Goal: Information Seeking & Learning: Check status

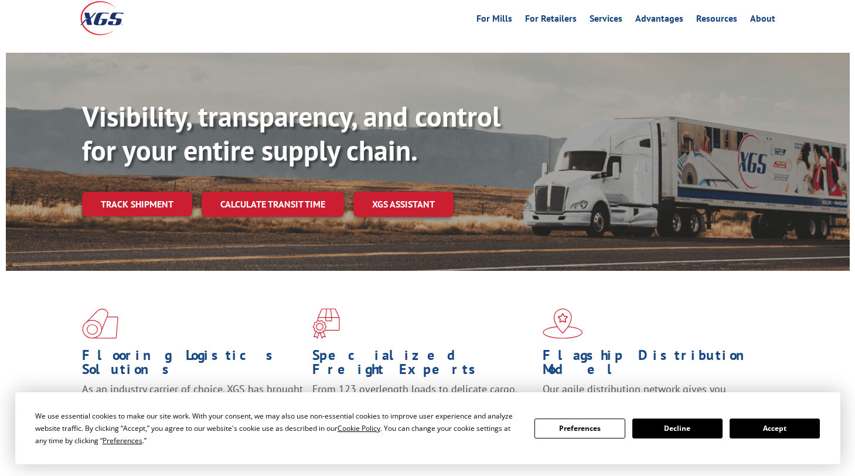
scroll to position [59, 0]
click at [791, 429] on button "Accept" at bounding box center [775, 429] width 90 height 20
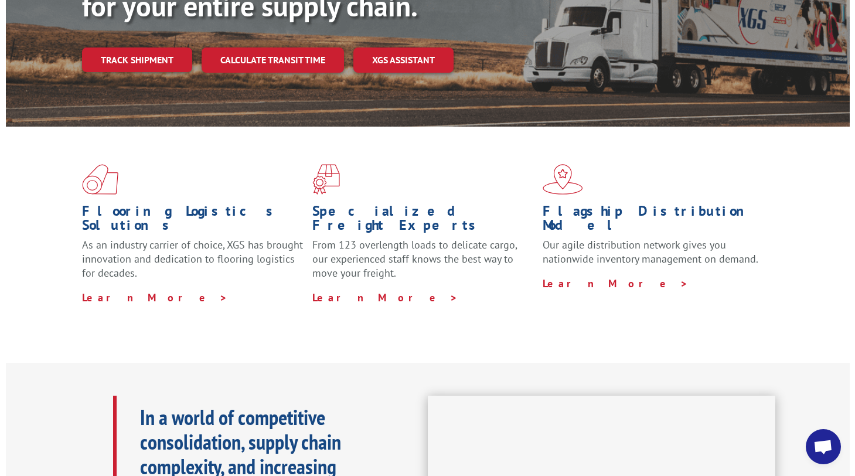
scroll to position [0, 0]
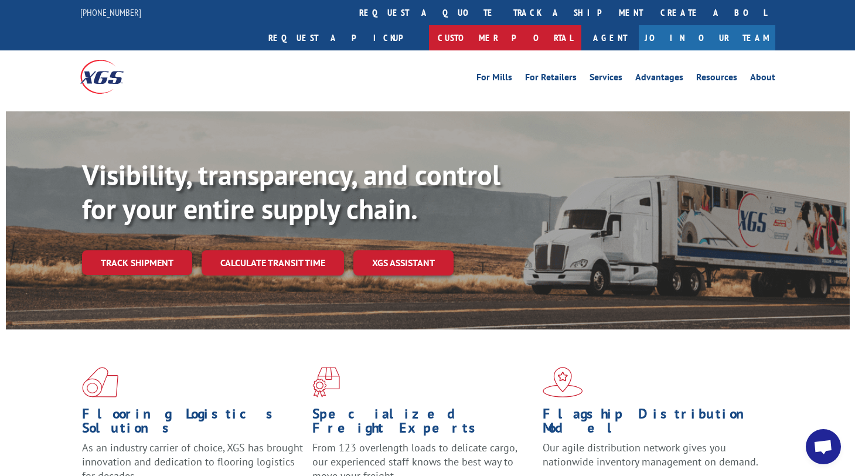
click at [582, 25] on link "Customer Portal" at bounding box center [505, 37] width 152 height 25
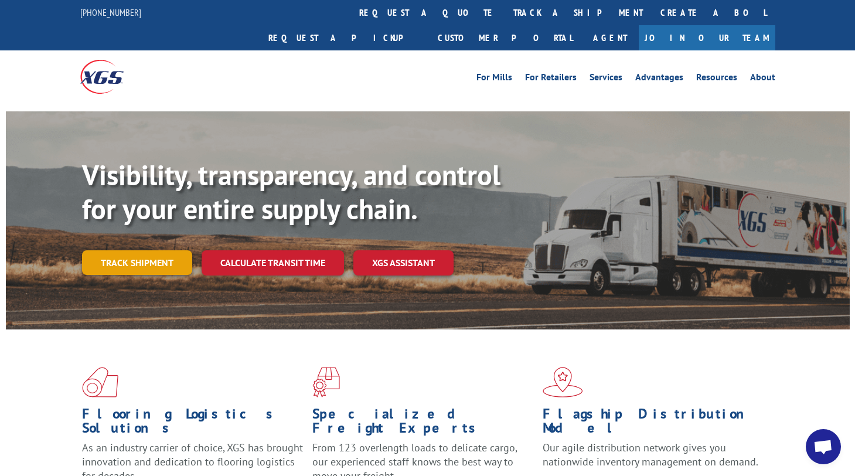
click at [162, 250] on link "Track shipment" at bounding box center [137, 262] width 110 height 25
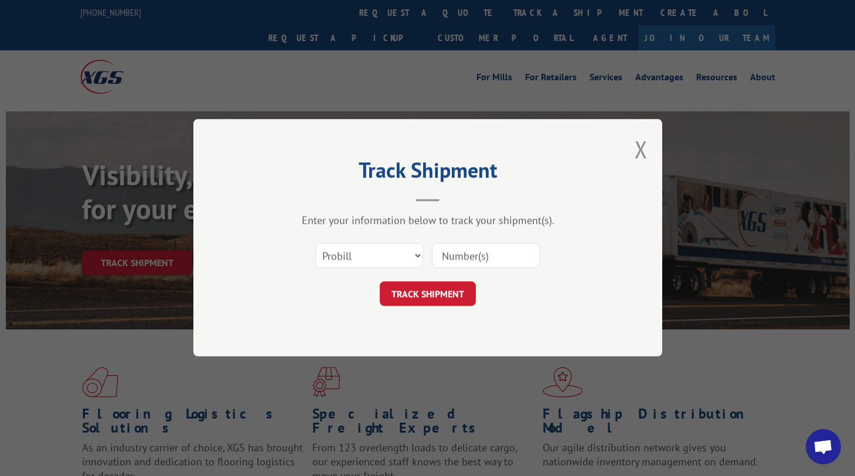
click at [482, 269] on div at bounding box center [486, 256] width 108 height 27
click at [477, 253] on input at bounding box center [486, 256] width 108 height 25
paste input "7402583967"
click at [491, 259] on input "7402583967" at bounding box center [486, 256] width 108 height 25
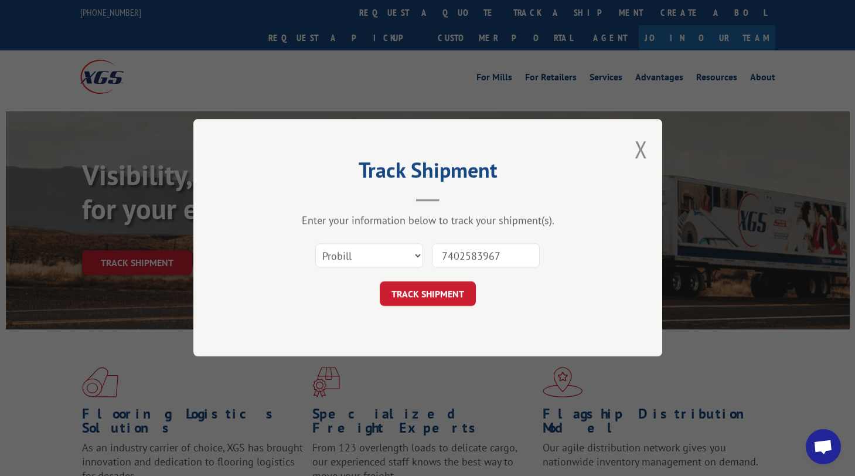
click at [491, 259] on input "7402583967" at bounding box center [486, 256] width 108 height 25
paste input "16928480"
type input "16928480"
click at [414, 295] on button "TRACK SHIPMENT" at bounding box center [428, 294] width 96 height 25
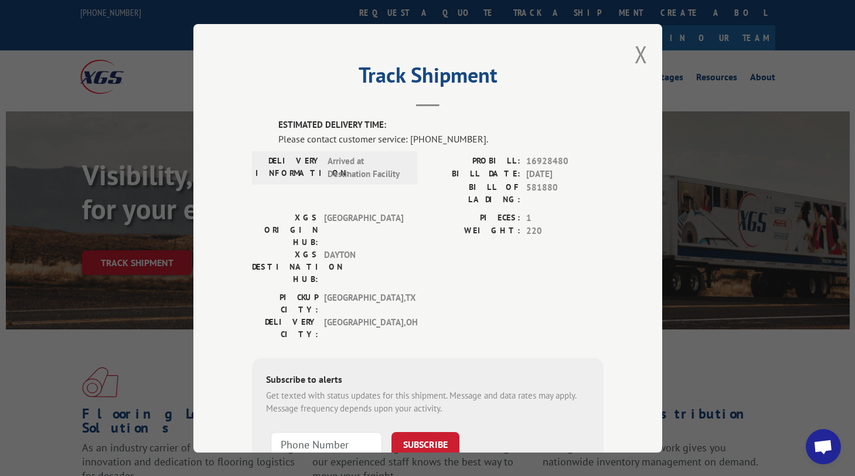
click at [455, 140] on div "Please contact customer service: [PHONE_NUMBER]." at bounding box center [441, 138] width 325 height 14
click at [467, 140] on div "Please contact customer service: [PHONE_NUMBER]." at bounding box center [441, 138] width 325 height 14
drag, startPoint x: 467, startPoint y: 140, endPoint x: 409, endPoint y: 140, distance: 58.6
click at [409, 140] on div "Please contact customer service: [PHONE_NUMBER]." at bounding box center [441, 138] width 325 height 14
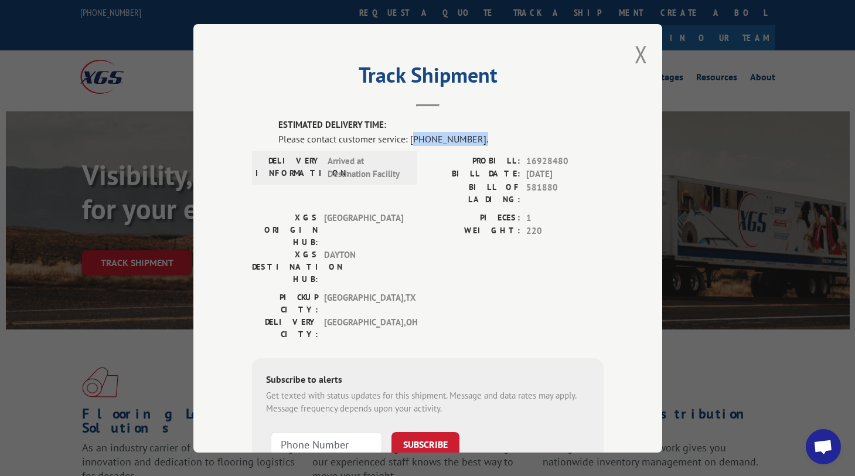
click at [422, 144] on div "Please contact customer service: [PHONE_NUMBER]." at bounding box center [441, 138] width 325 height 14
drag, startPoint x: 403, startPoint y: 140, endPoint x: 470, endPoint y: 137, distance: 66.9
click at [470, 137] on div "Please contact customer service: [PHONE_NUMBER]." at bounding box center [441, 138] width 325 height 14
copy div "[PHONE_NUMBER]."
